Goal: Use online tool/utility

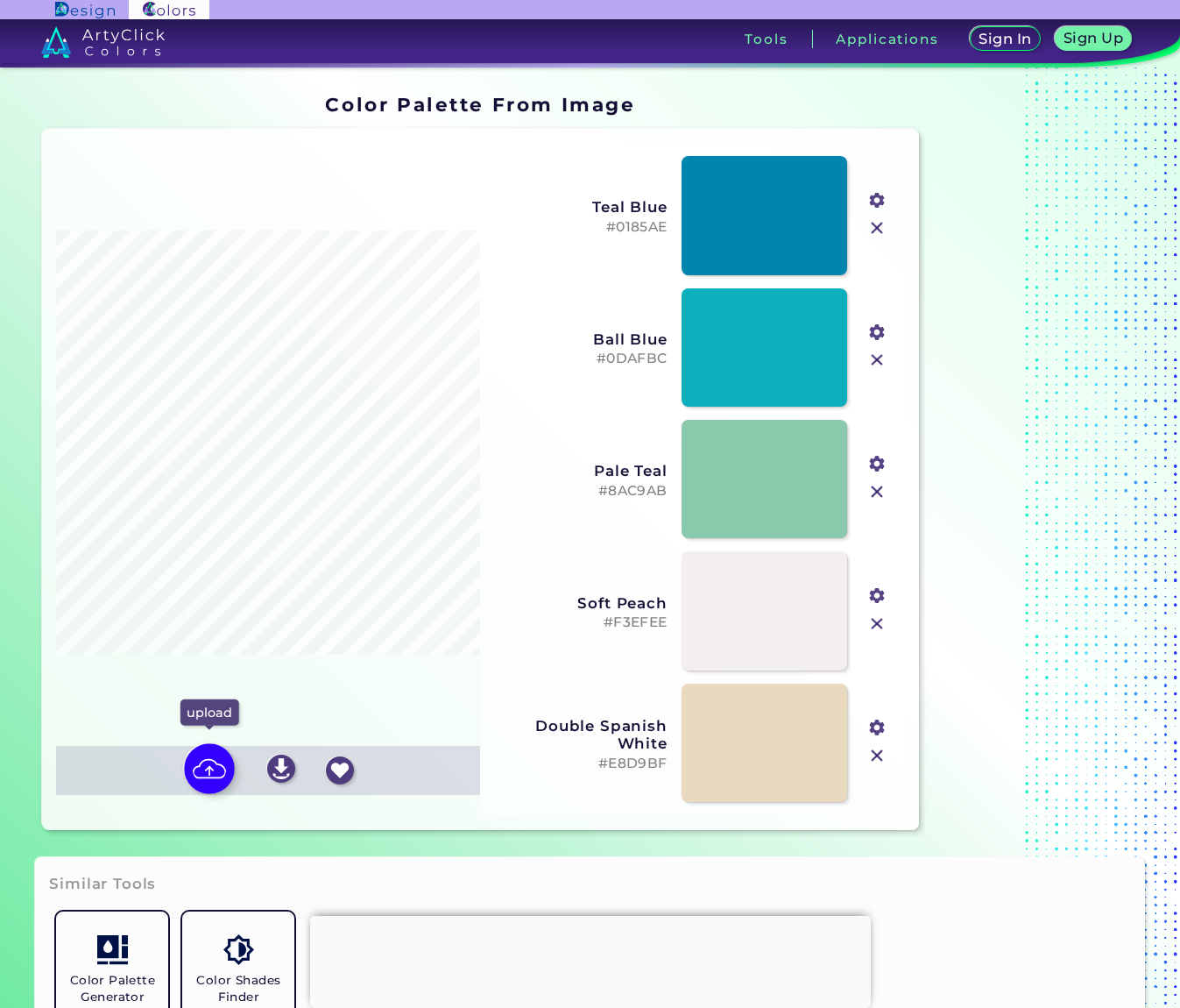
click at [189, 772] on img at bounding box center [209, 768] width 51 height 51
click at [0, 0] on input "file" at bounding box center [0, 0] width 0 height 0
type input "#816c4f"
type input "#a4a293"
type input "#040202"
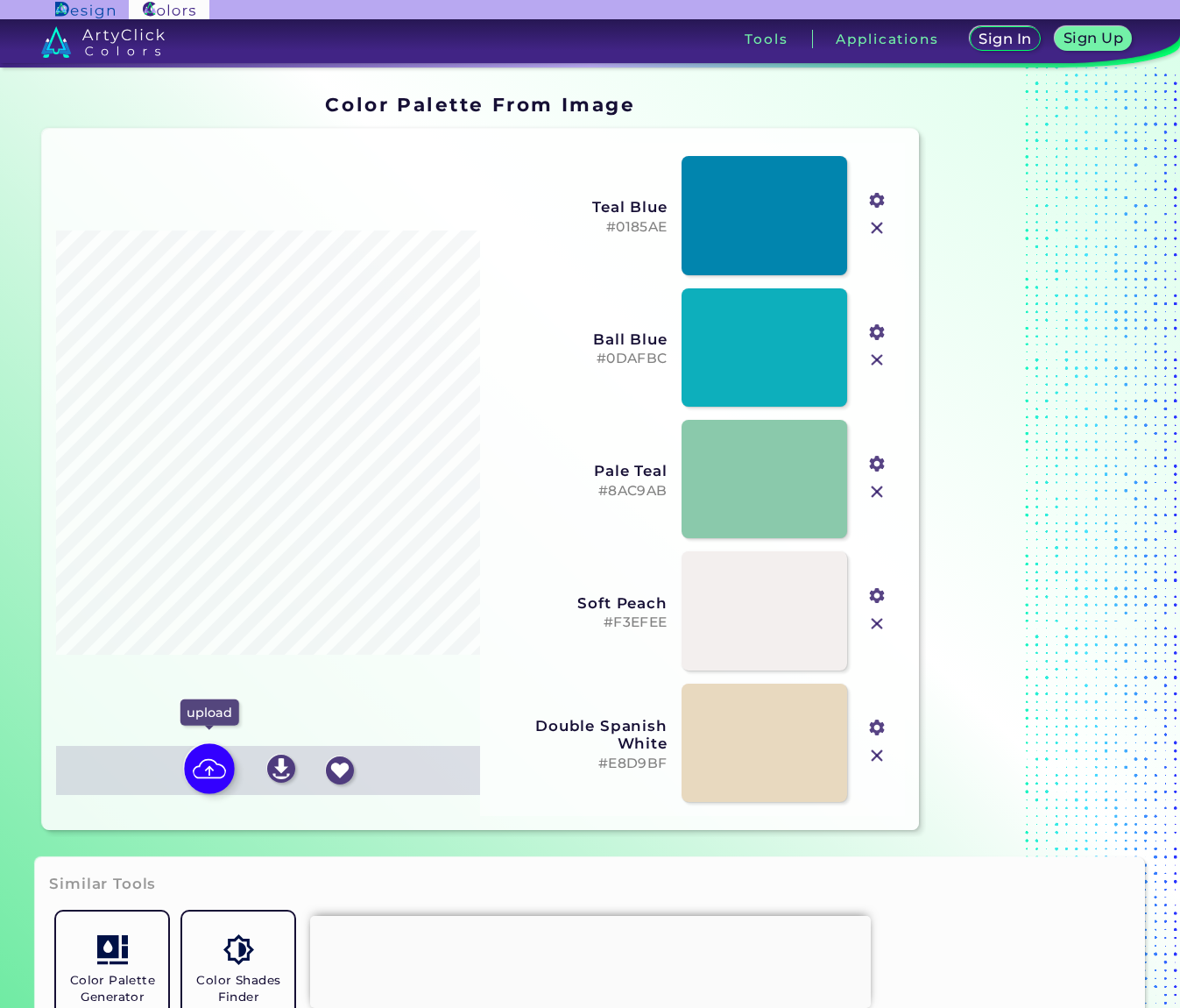
type input "#c8b99d"
type input "#e0d4b8"
type input "#f1e8d1"
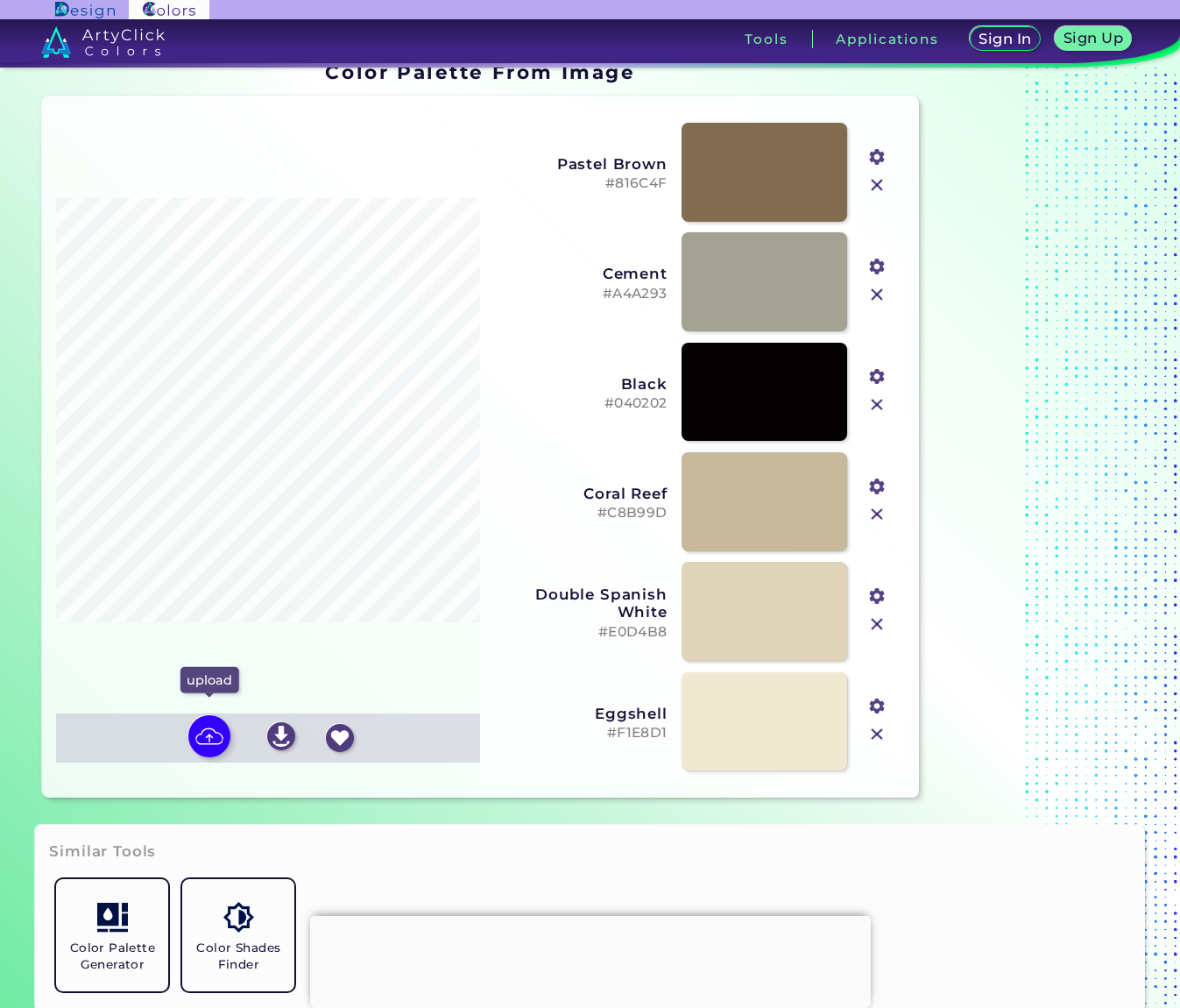
scroll to position [35, 0]
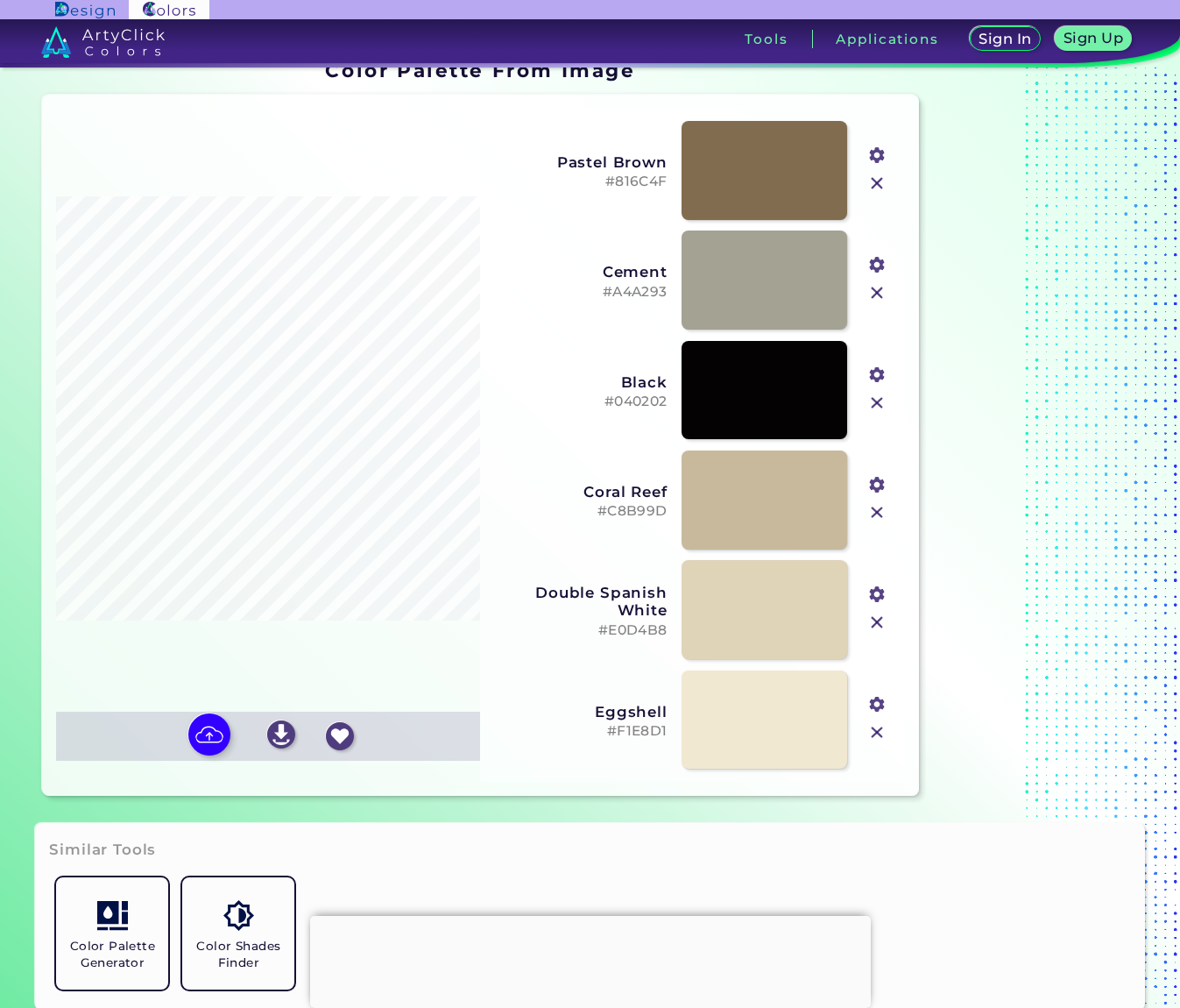
click at [0, 0] on input "file" at bounding box center [0, 0] width 0 height 0
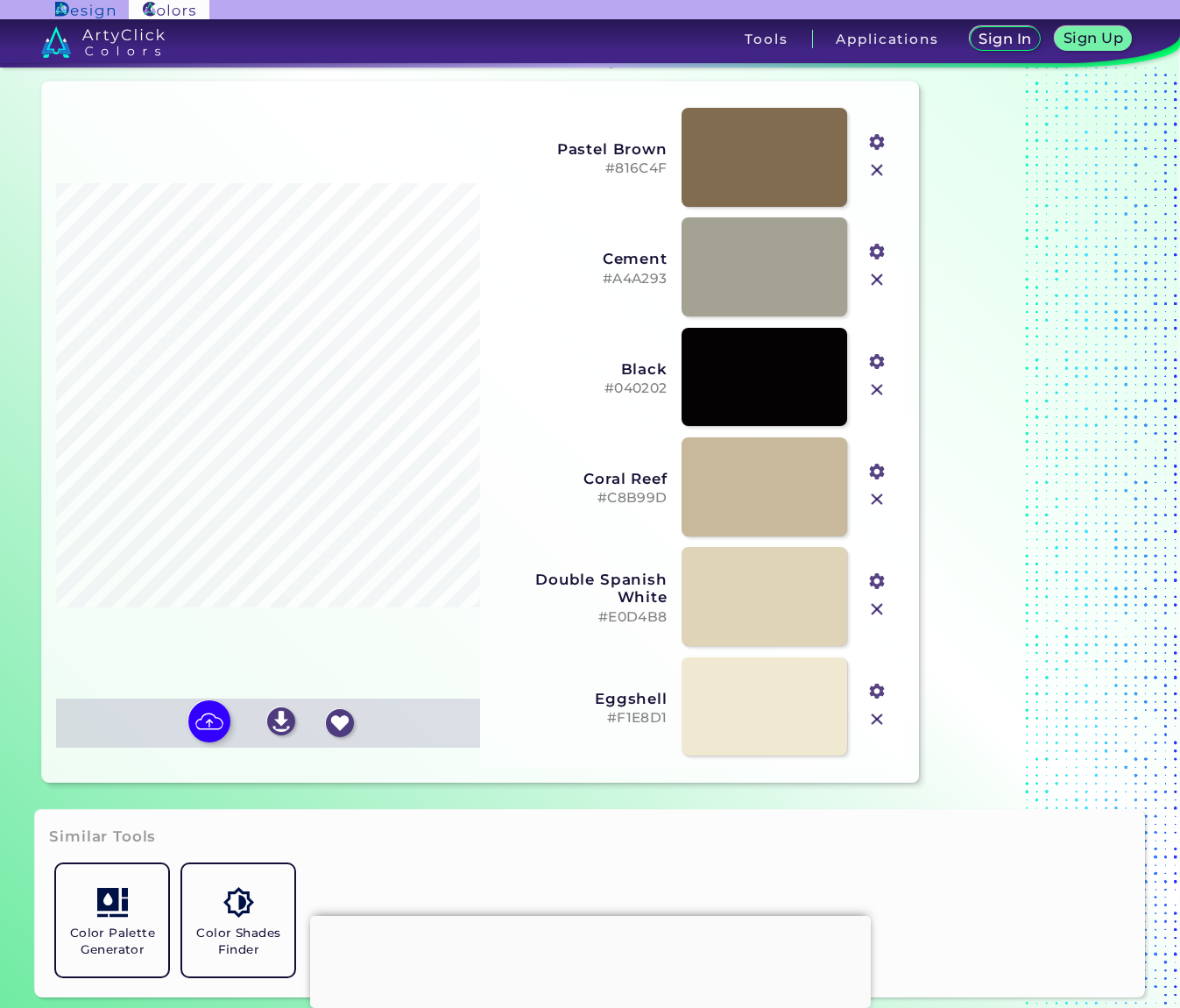
scroll to position [51, 0]
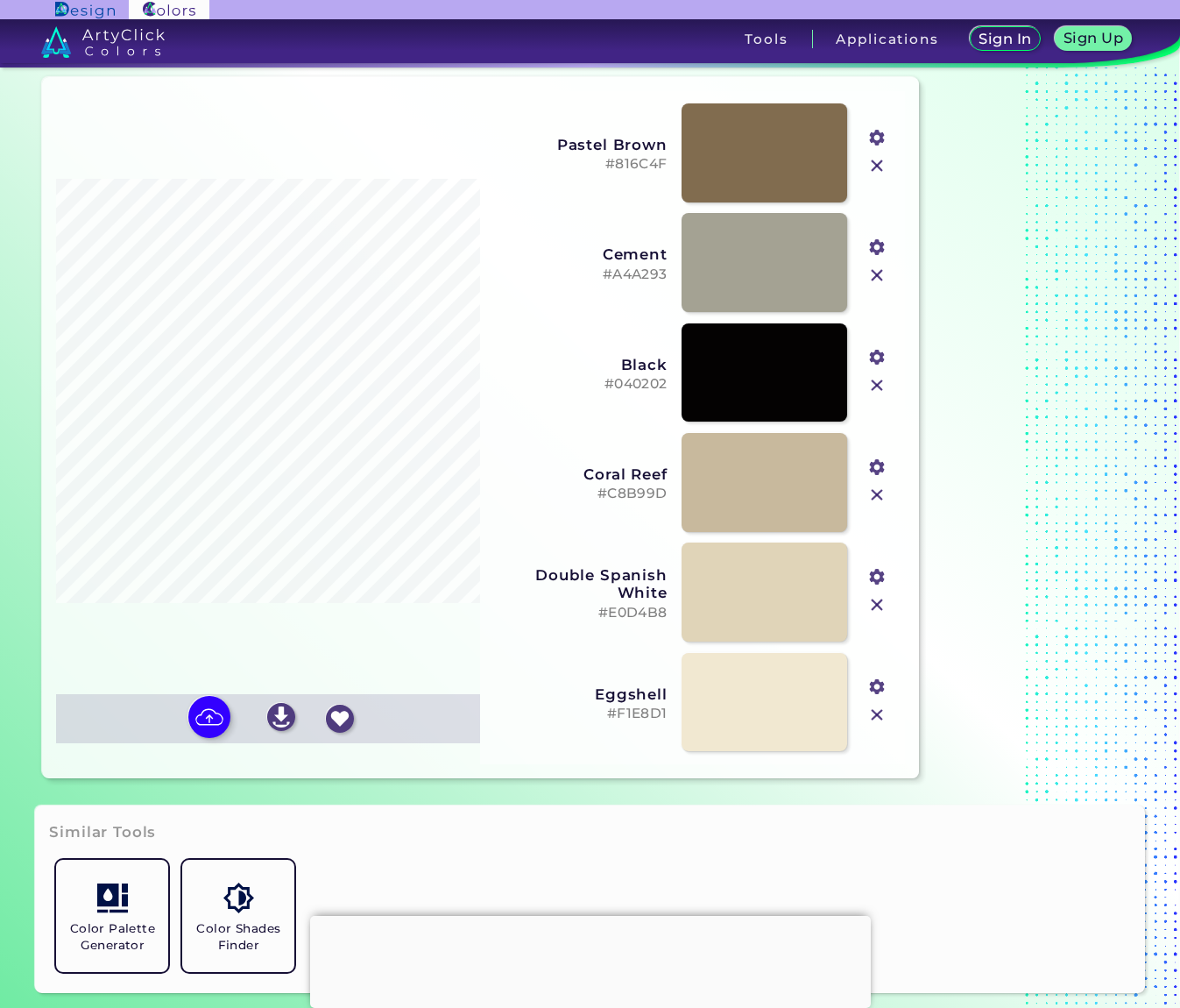
click at [883, 578] on img at bounding box center [877, 577] width 23 height 23
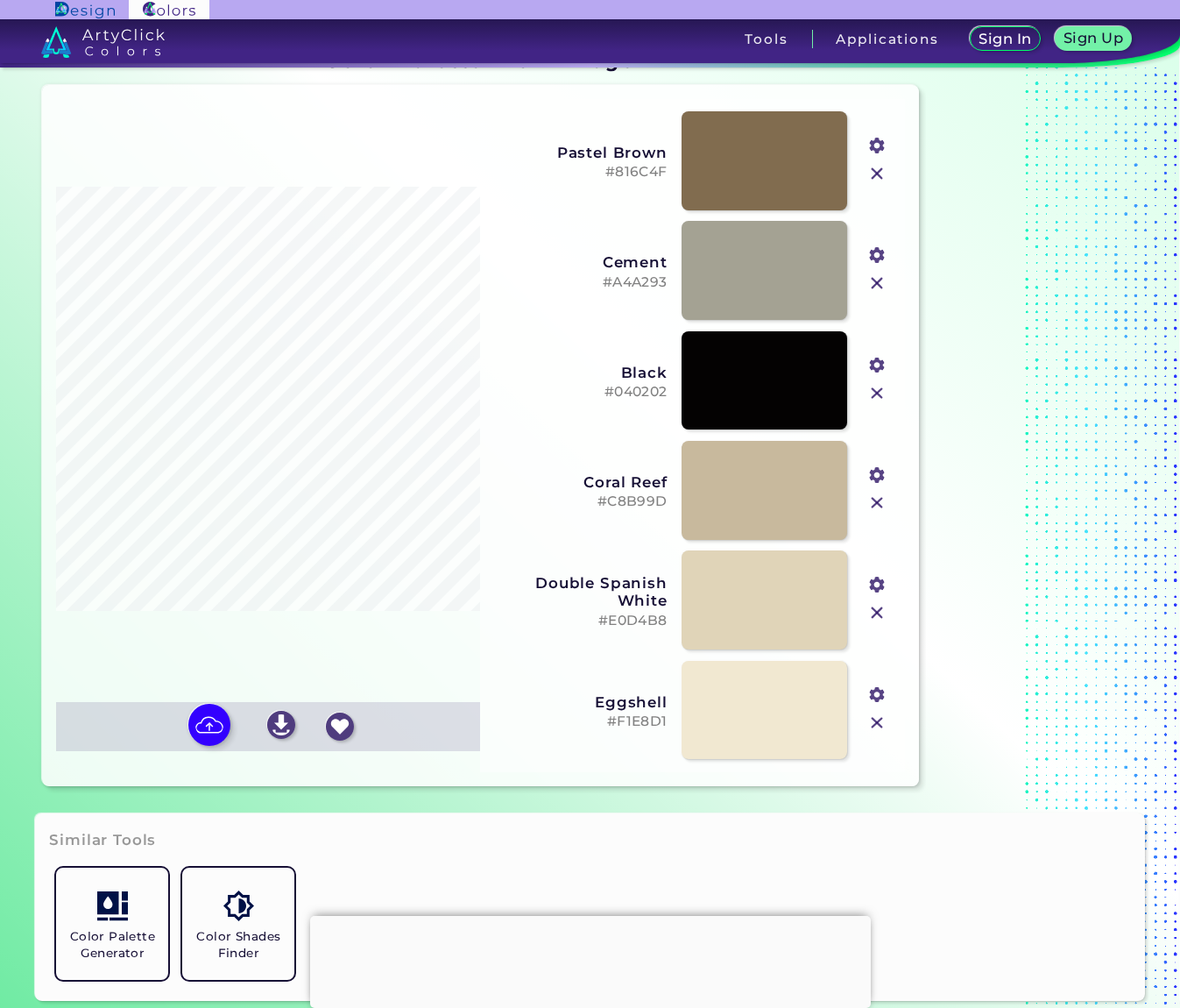
click at [874, 580] on input "#e0d4b8" at bounding box center [875, 582] width 22 height 22
click at [875, 581] on input "#e0d4b8" at bounding box center [875, 582] width 22 height 22
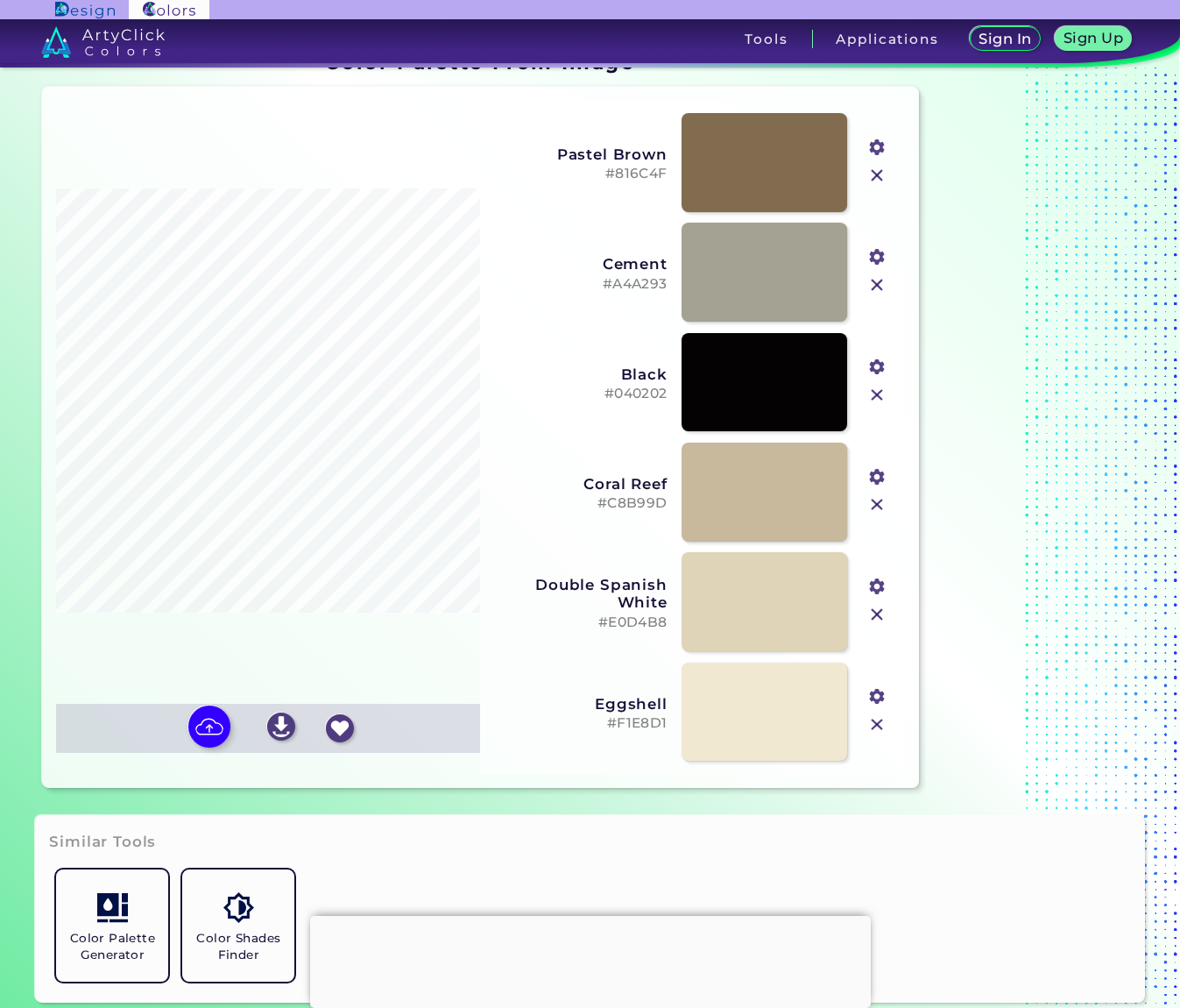
click at [875, 581] on input "#e0d4b8" at bounding box center [875, 584] width 22 height 22
click at [875, 581] on input "#e0d4b8" at bounding box center [875, 583] width 22 height 22
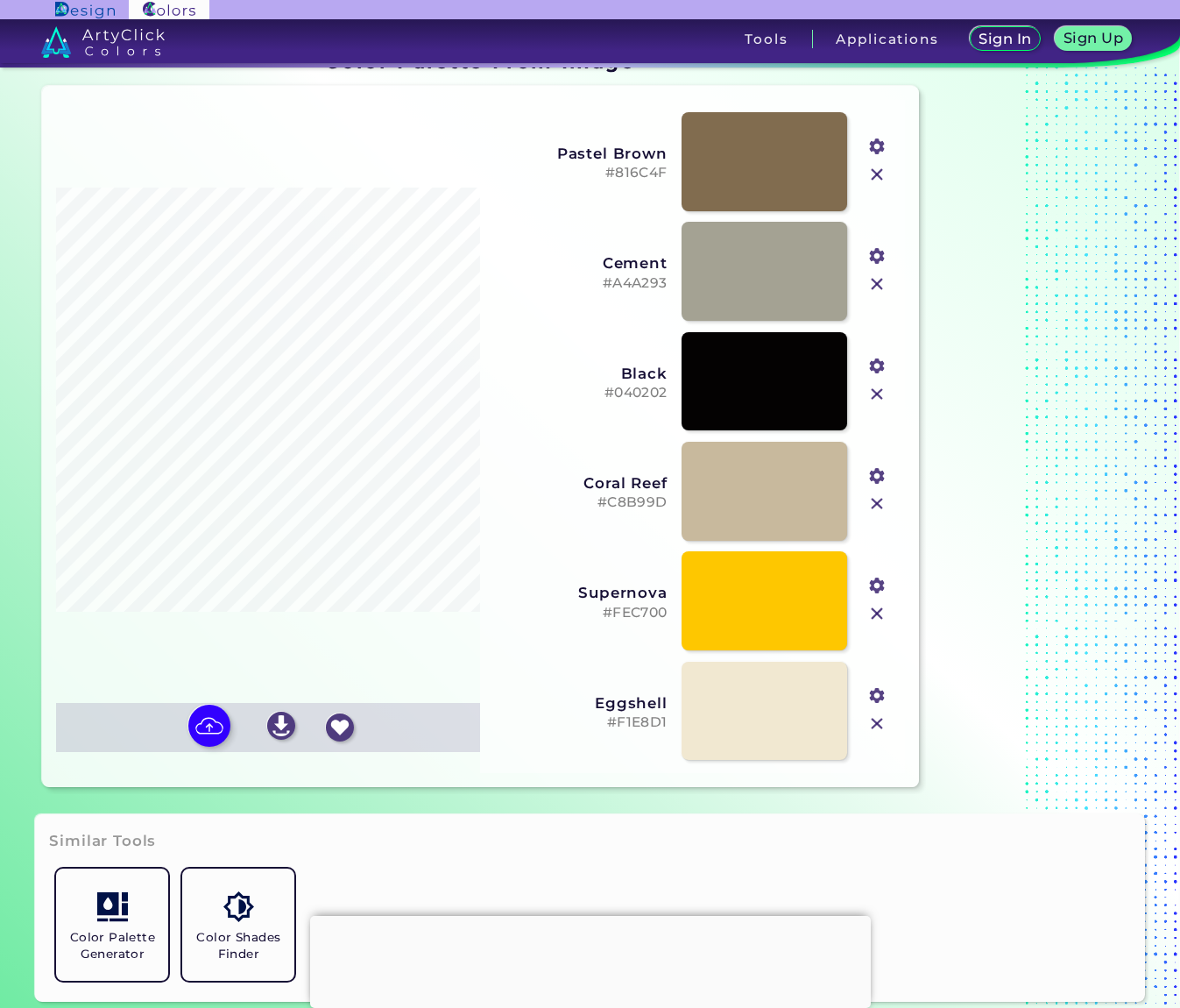
click at [878, 587] on input "#fec700" at bounding box center [875, 583] width 22 height 22
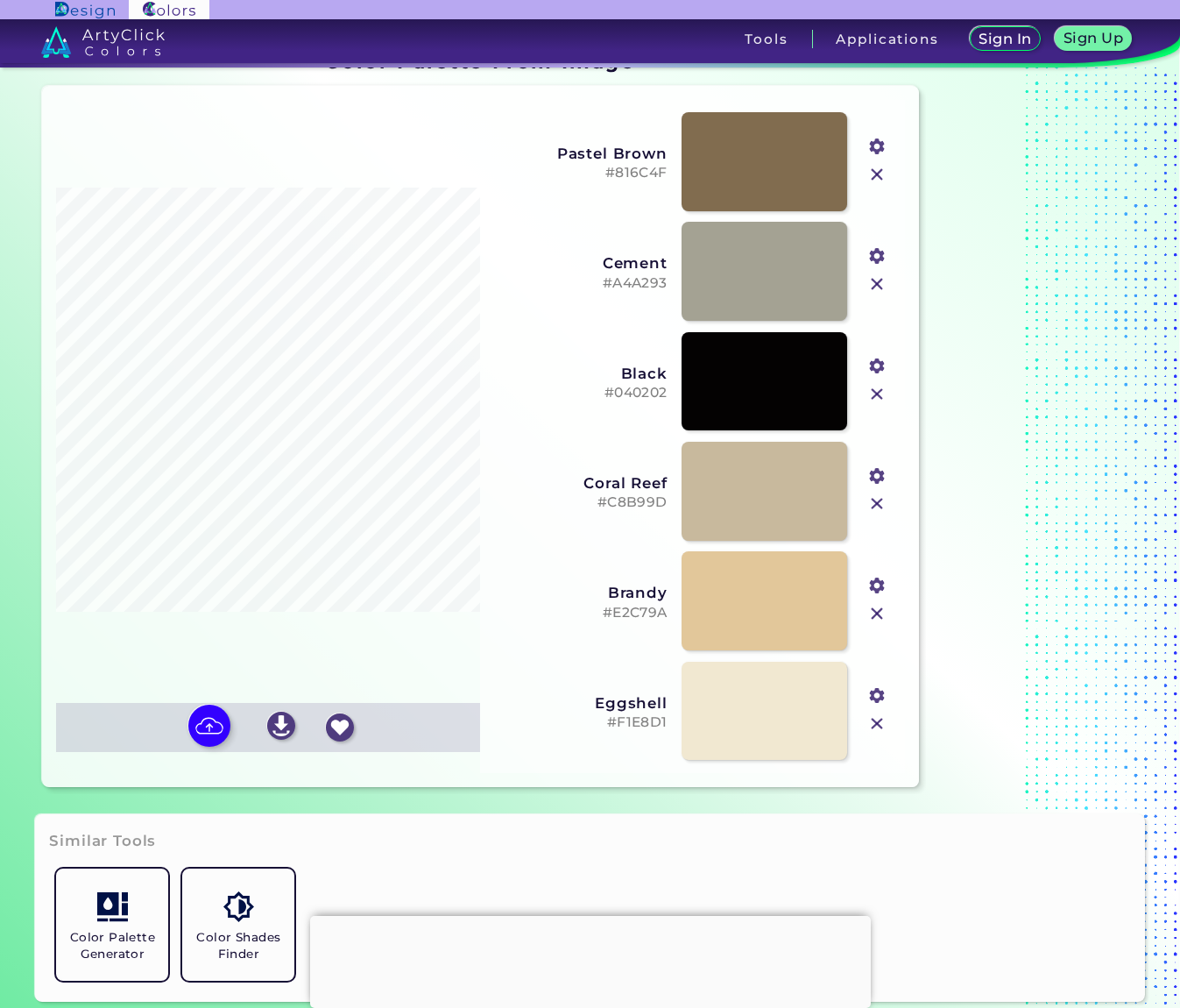
type input "#e0c595"
